Goal: Find specific fact: Find specific fact

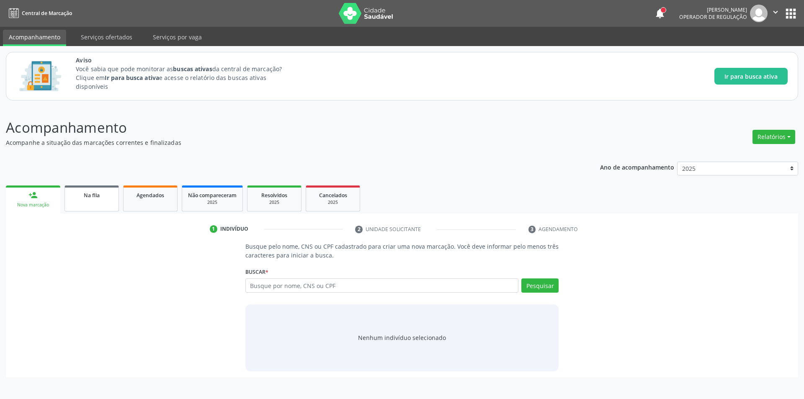
click at [106, 198] on div "Na fila" at bounding box center [92, 195] width 42 height 9
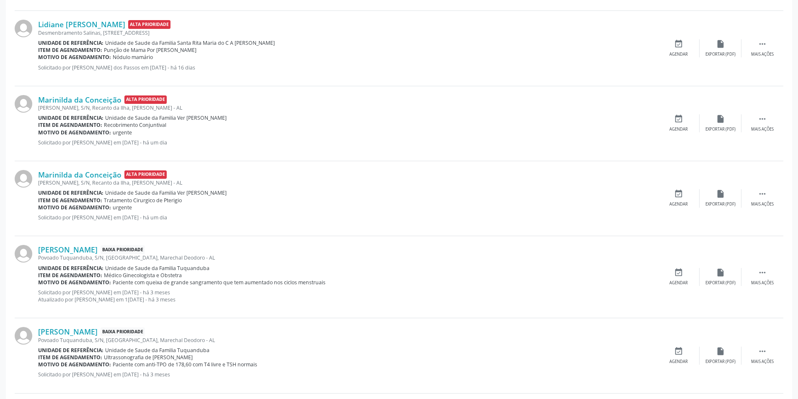
scroll to position [168, 0]
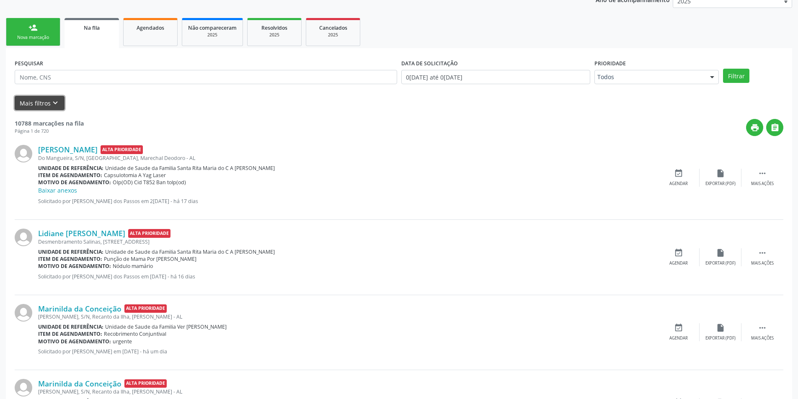
click at [54, 104] on icon "keyboard_arrow_down" at bounding box center [55, 102] width 9 height 9
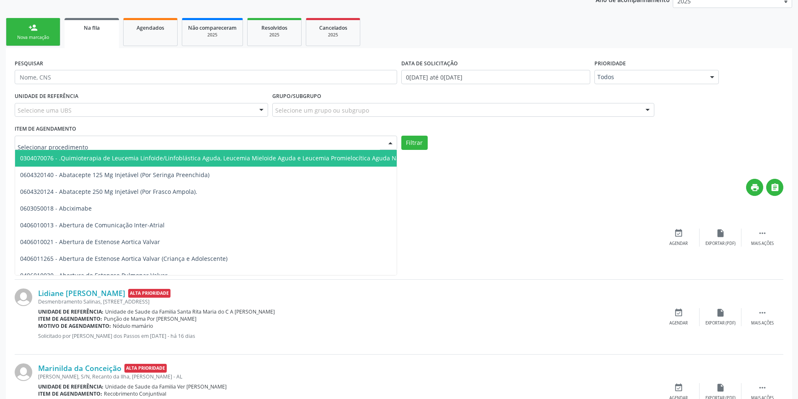
click at [196, 142] on div at bounding box center [206, 143] width 382 height 14
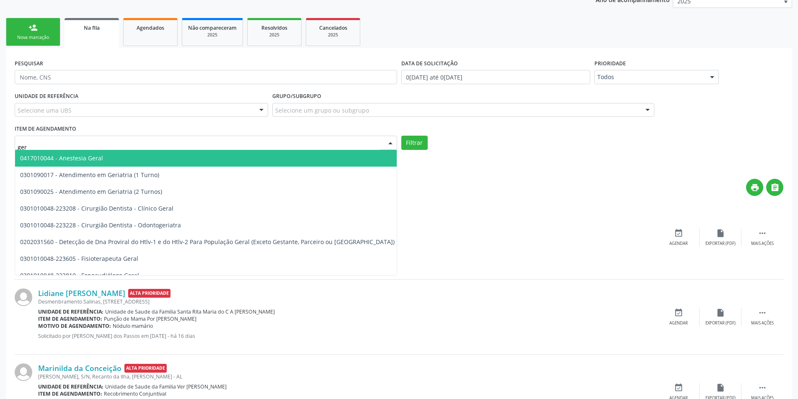
type input "geri"
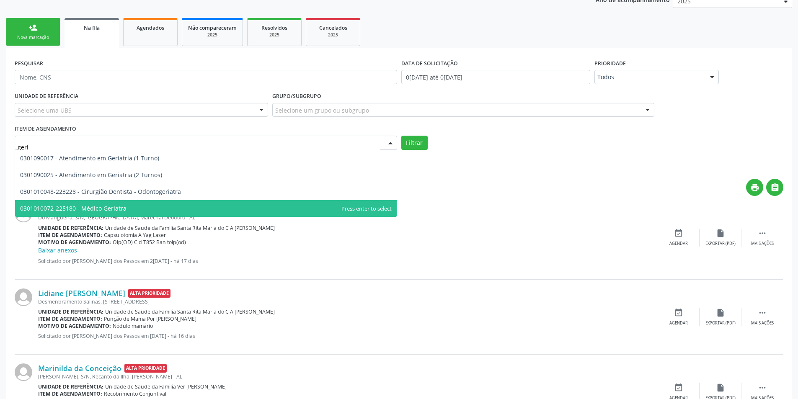
click at [157, 208] on span "0301010072-225180 - Médico Geriatra" at bounding box center [206, 208] width 382 height 17
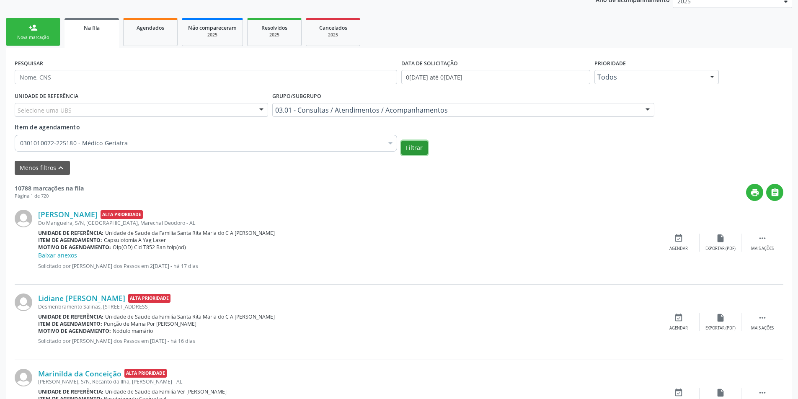
click at [418, 146] on button "Filtrar" at bounding box center [414, 148] width 26 height 14
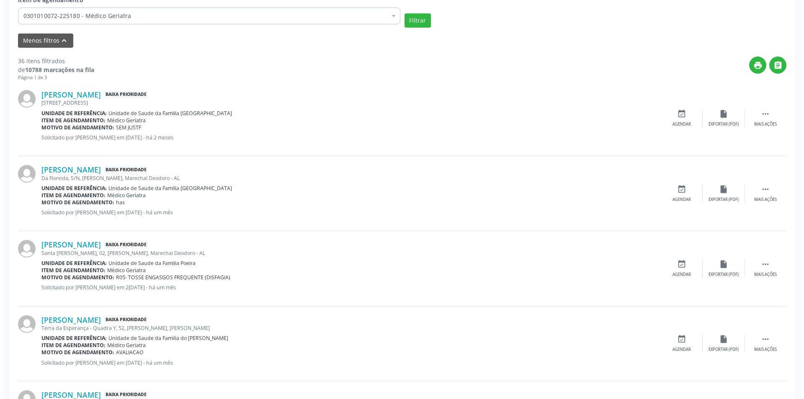
scroll to position [293, 0]
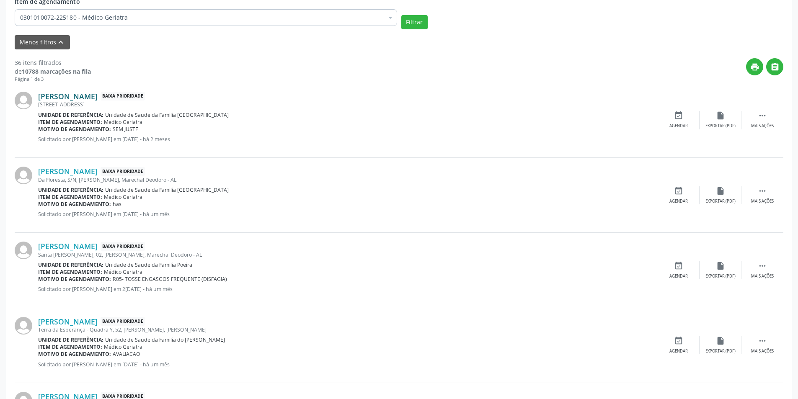
click at [97, 95] on link "[PERSON_NAME]" at bounding box center [67, 96] width 59 height 9
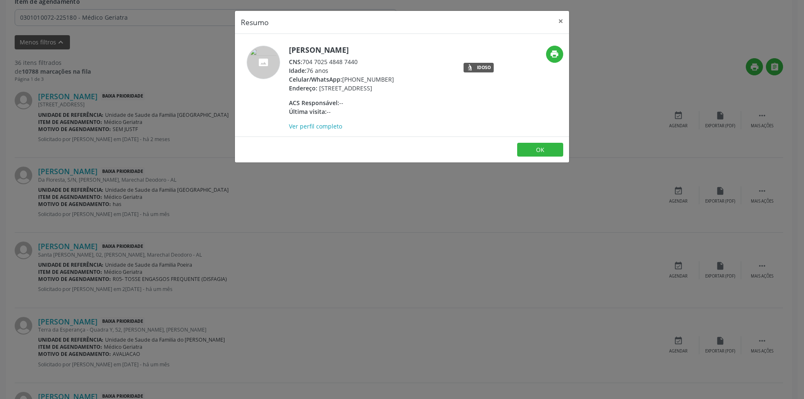
drag, startPoint x: 304, startPoint y: 60, endPoint x: 366, endPoint y: 61, distance: 62.0
click at [366, 61] on div "CNS: 704 7025 4848 7440" at bounding box center [341, 61] width 105 height 9
copy div "704 7025 4848 7440"
